Goal: Register for event/course

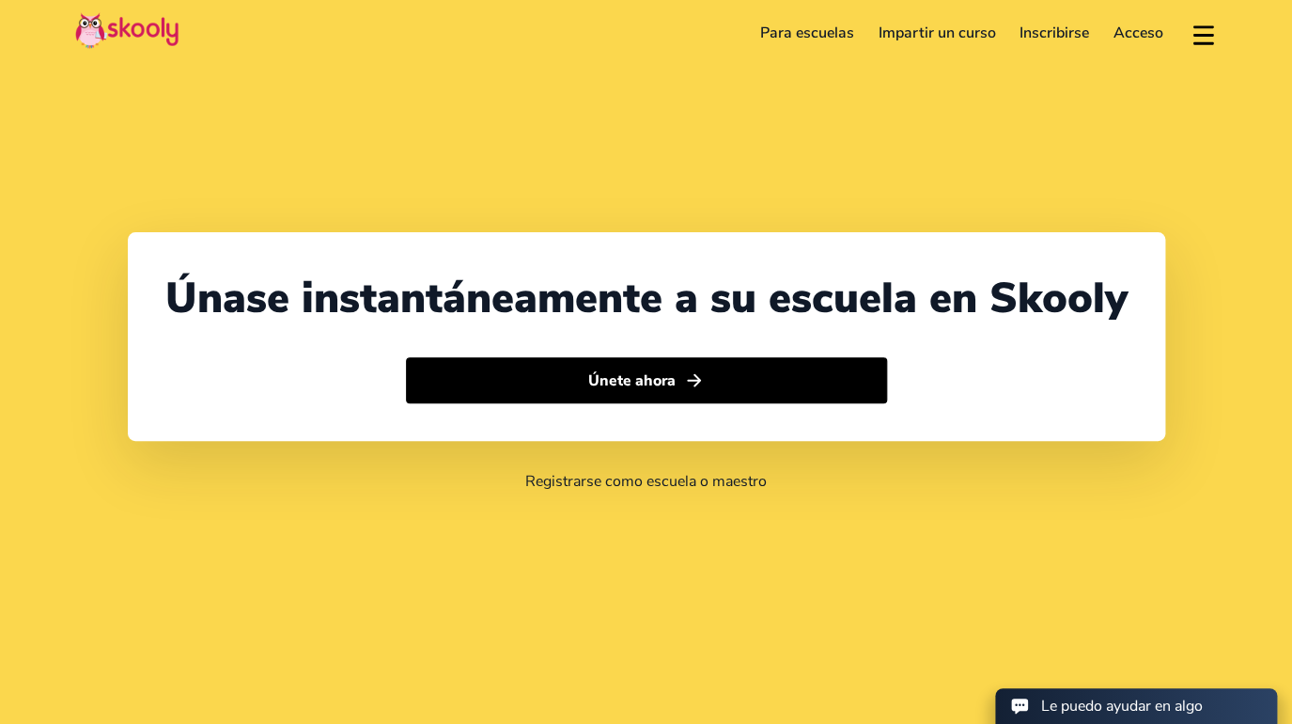
select select "52"
select select "[GEOGRAPHIC_DATA]"
select select "[GEOGRAPHIC_DATA]/[GEOGRAPHIC_DATA]"
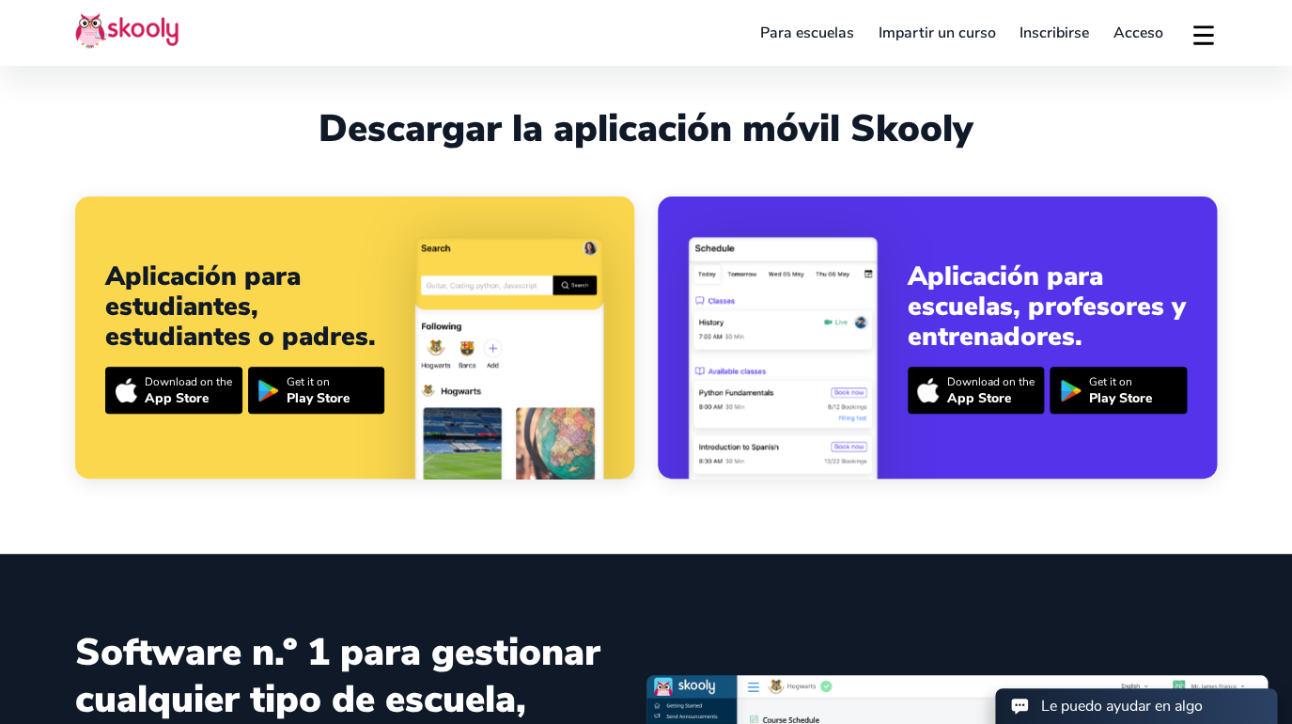
scroll to position [696, 0]
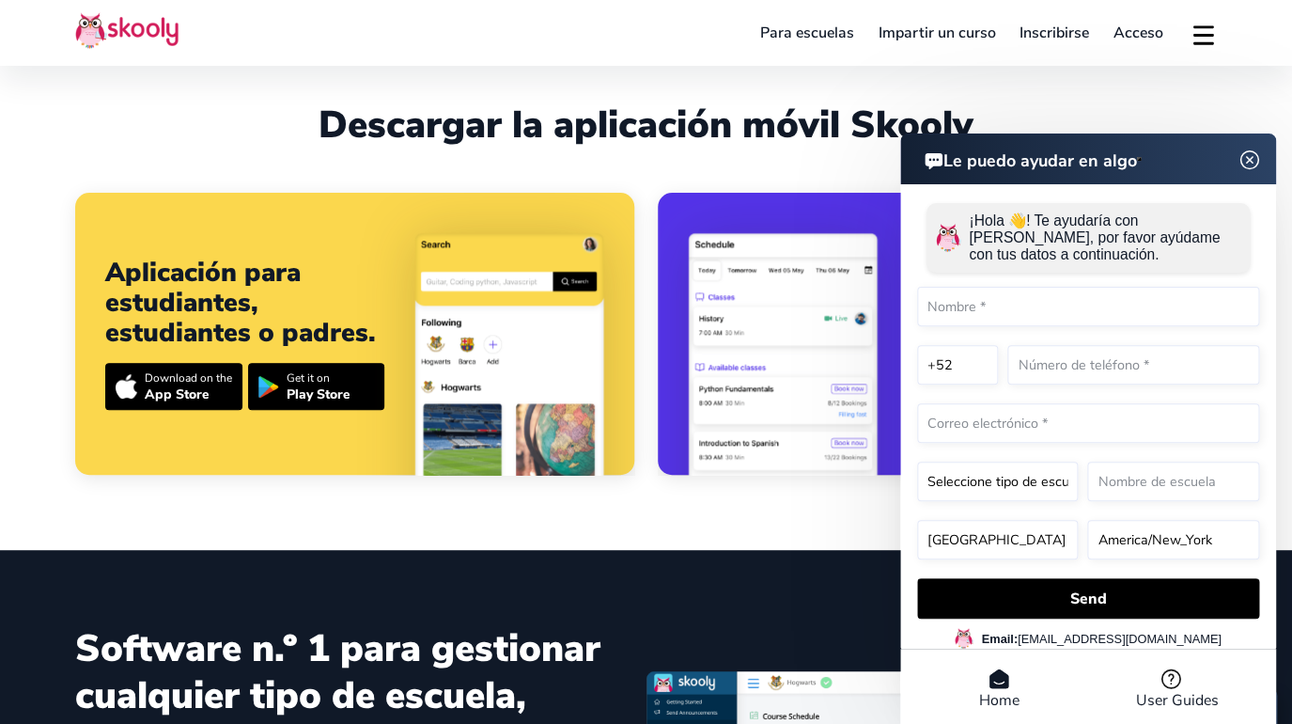
click at [1250, 153] on header "Le puedo ayudar en algo" at bounding box center [1088, 158] width 376 height 51
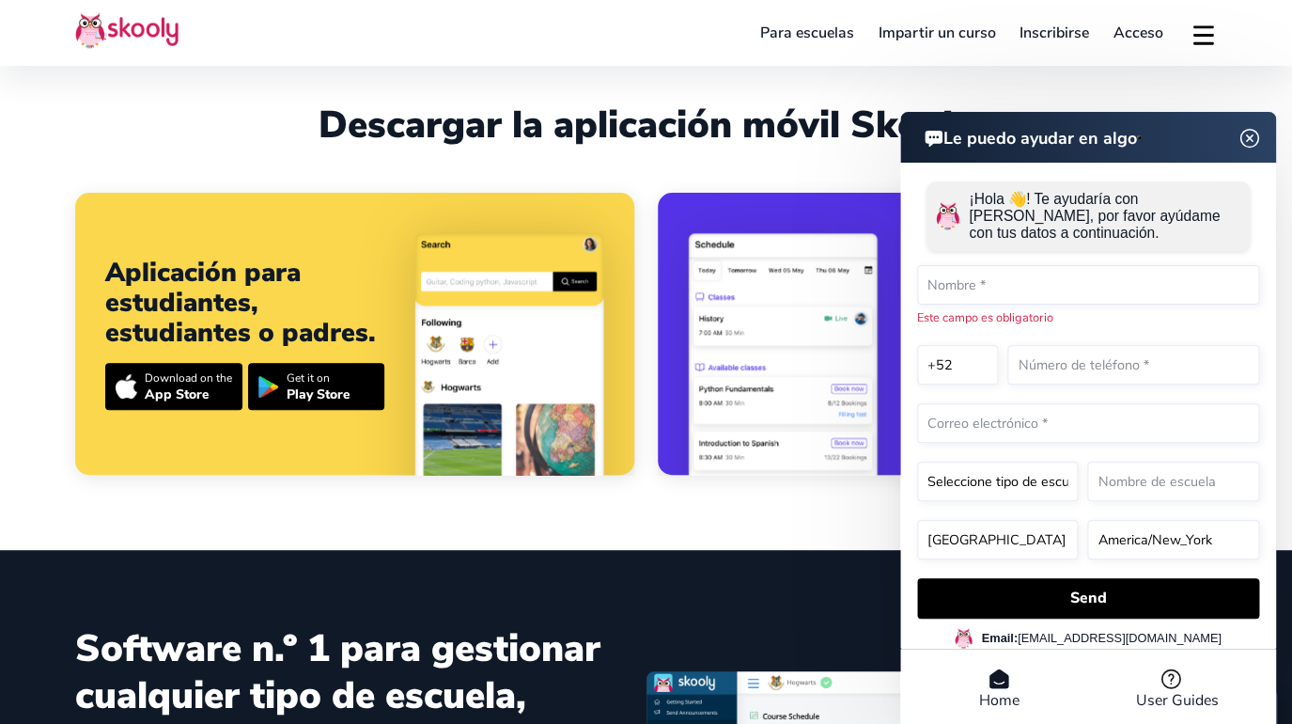
click at [1251, 133] on img at bounding box center [1250, 137] width 36 height 23
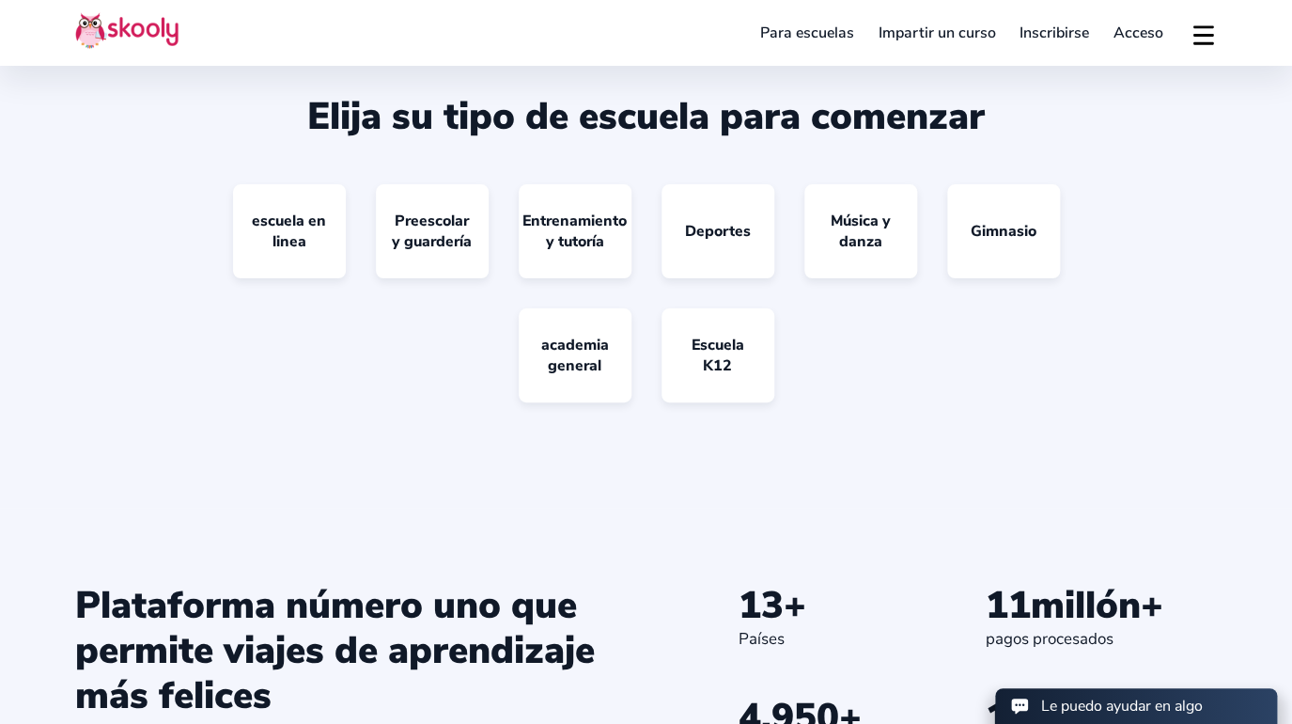
scroll to position [1695, 0]
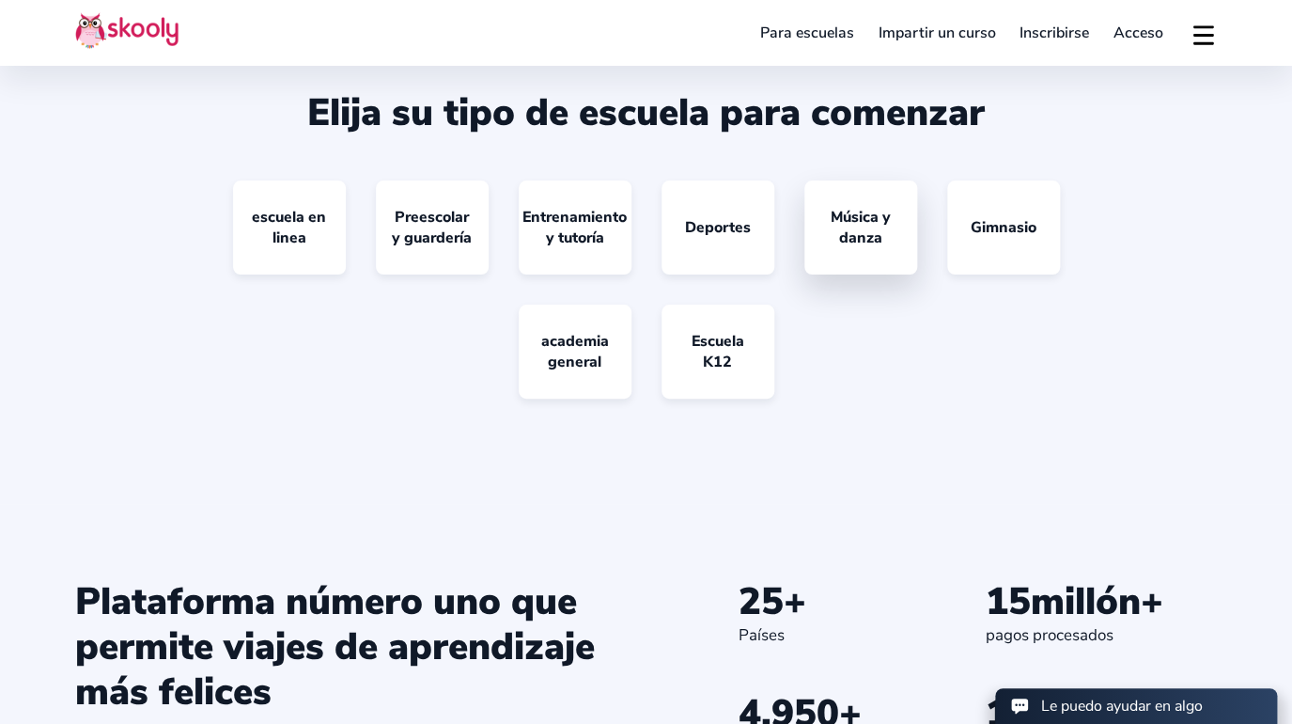
click at [879, 231] on link "Música y danza" at bounding box center [861, 227] width 113 height 94
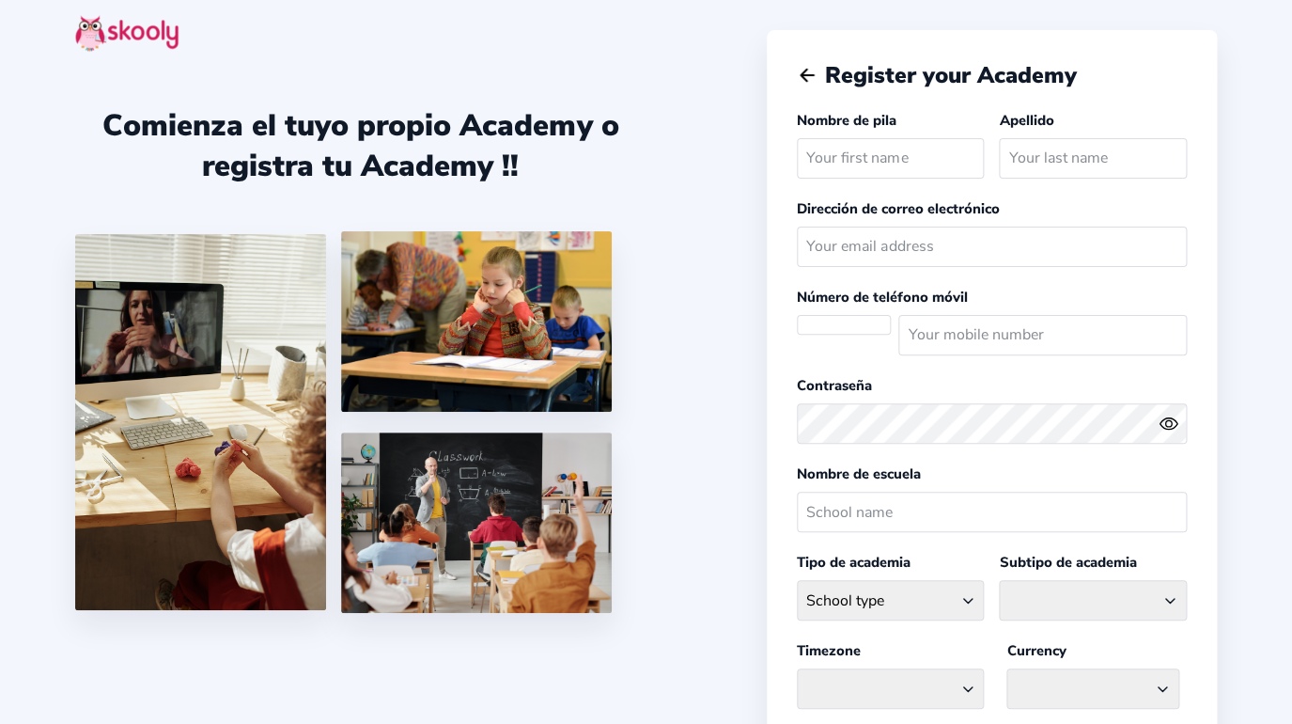
select select "MX"
select select "[GEOGRAPHIC_DATA]/[GEOGRAPHIC_DATA]"
select select "MXN $"
